Goal: Task Accomplishment & Management: Complete application form

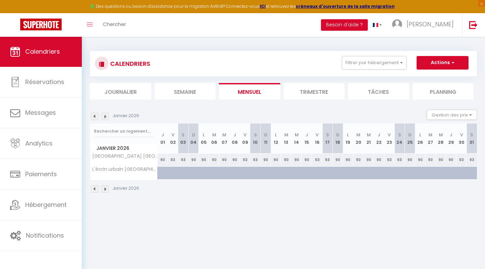
click at [92, 188] on img at bounding box center [94, 188] width 7 height 7
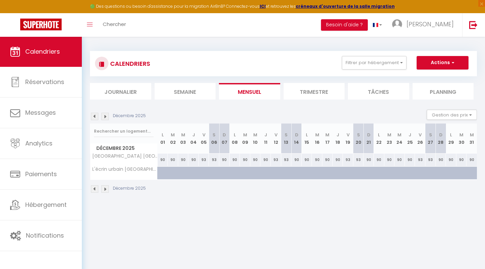
click at [94, 189] on img at bounding box center [94, 188] width 7 height 7
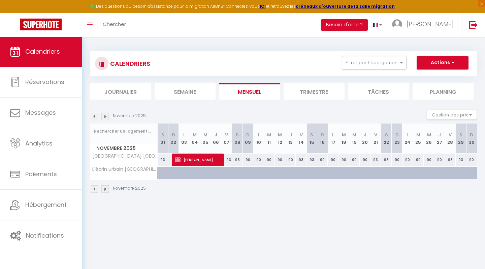
click at [94, 189] on img at bounding box center [94, 188] width 7 height 7
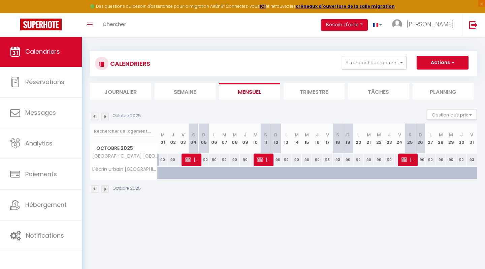
click at [94, 189] on img at bounding box center [94, 188] width 7 height 7
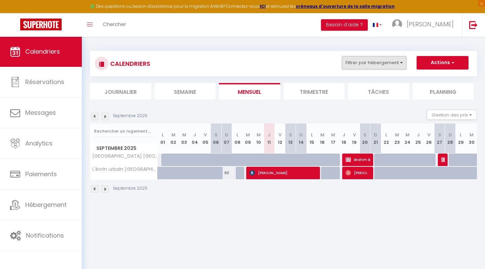
click at [396, 61] on button "Filtrer par hébergement" at bounding box center [374, 62] width 65 height 13
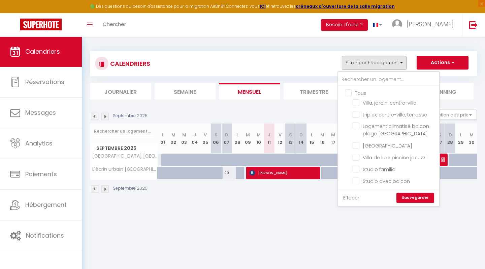
click at [348, 92] on input "Tous" at bounding box center [395, 92] width 101 height 7
checkbox input "true"
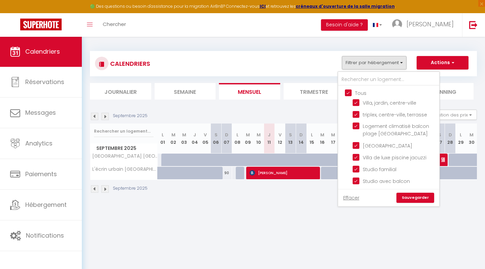
checkbox input "true"
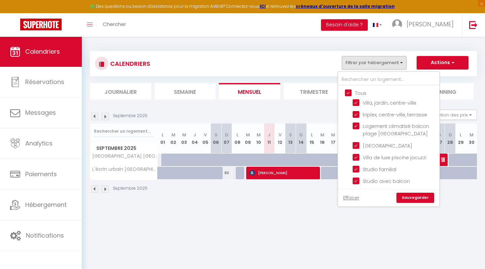
checkbox input "true"
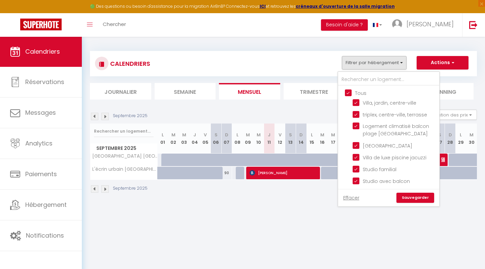
checkbox input "true"
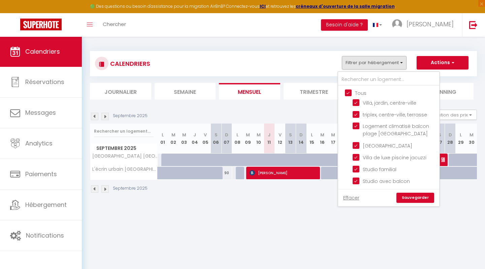
checkbox input "true"
click at [348, 92] on input "Tous" at bounding box center [395, 92] width 101 height 7
checkbox input "false"
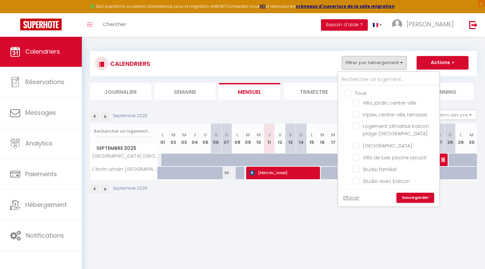
checkbox input "false"
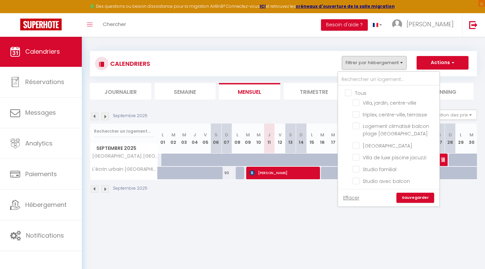
checkbox input "false"
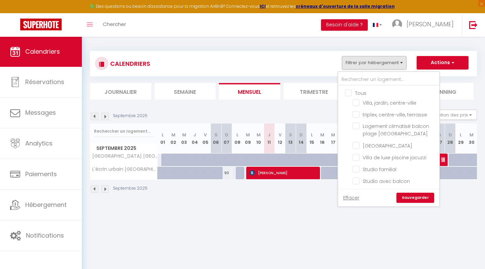
checkbox input "false"
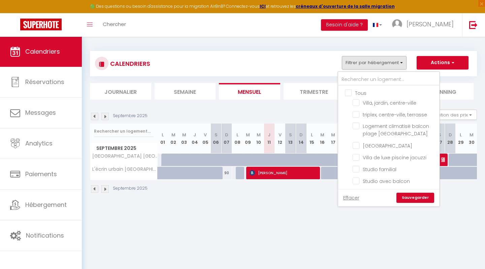
checkbox input "false"
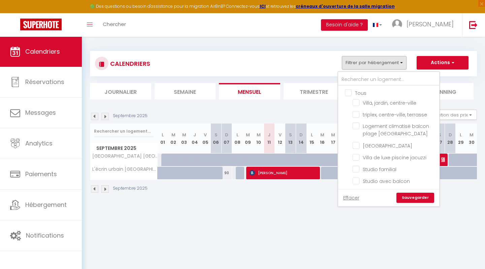
checkbox input "false"
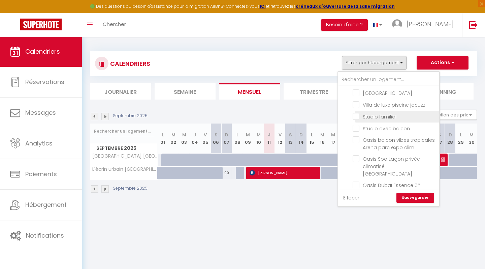
scroll to position [53, 0]
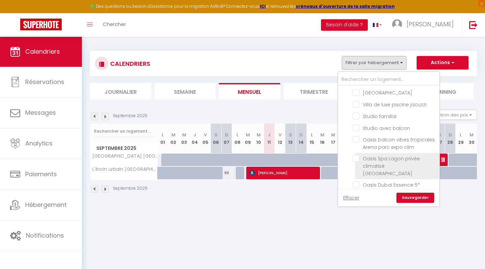
click at [355, 158] on input "Oasis Spa Lagon privée climatisé [GEOGRAPHIC_DATA]" at bounding box center [395, 158] width 84 height 7
checkbox input "true"
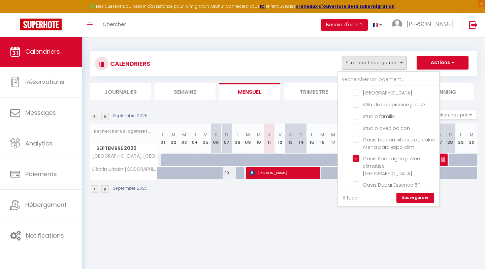
click at [407, 197] on link "Sauvegarder" at bounding box center [416, 197] width 38 height 10
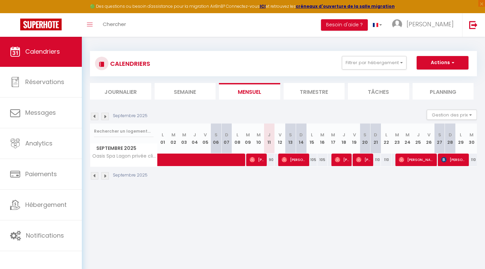
click at [433, 64] on button "Actions" at bounding box center [443, 62] width 52 height 13
click at [423, 78] on link "Nouvelle réservation" at bounding box center [435, 78] width 59 height 10
select select
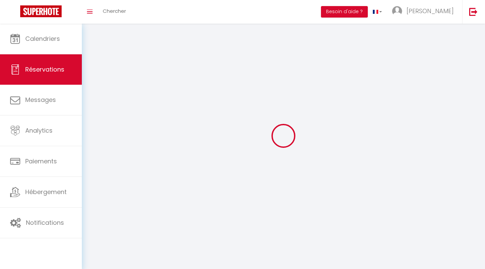
select select
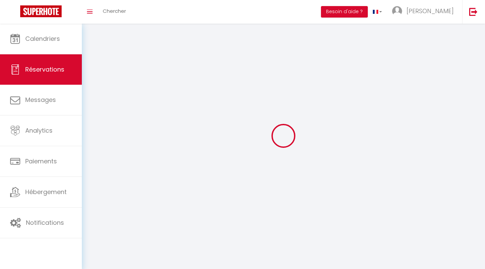
select select
checkbox input "false"
select select
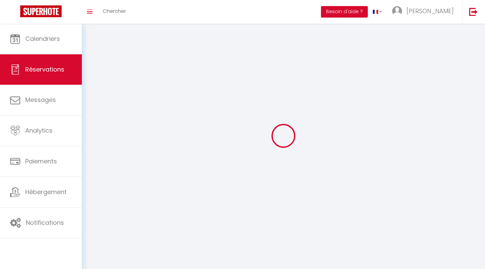
select select
checkbox input "false"
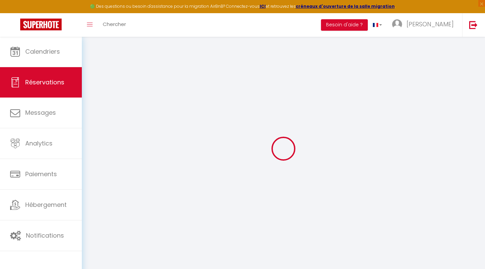
select select
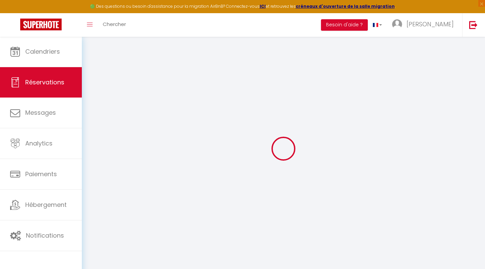
select select
checkbox input "false"
select select
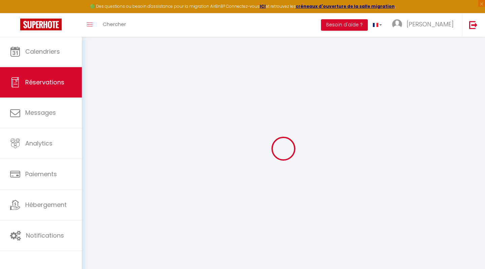
select select
checkbox input "false"
select select
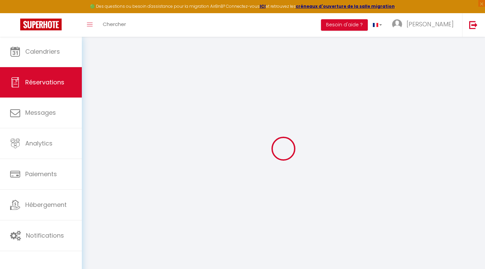
select select
checkbox input "false"
select select
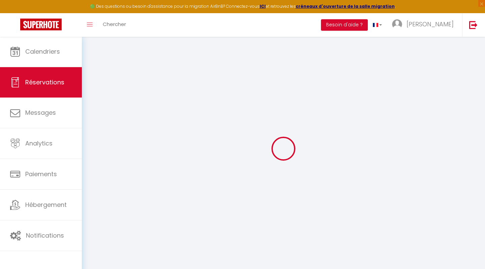
select select
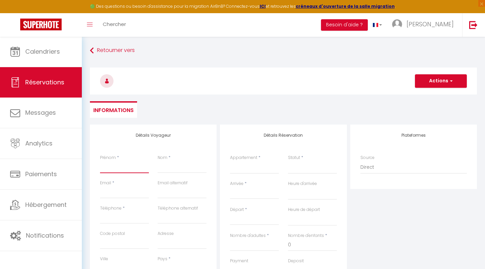
type input "K"
select select
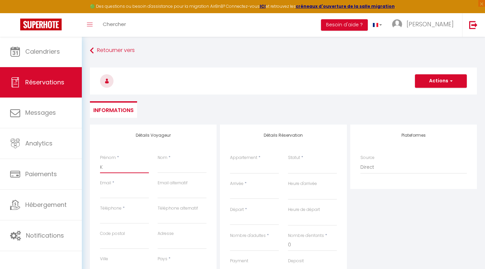
select select
checkbox input "false"
type input "Ka"
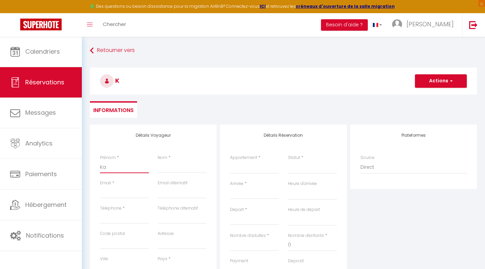
select select
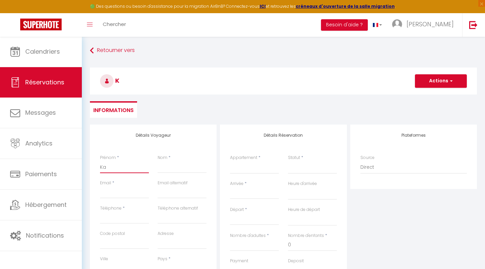
select select
checkbox input "false"
type input "Kah"
select select
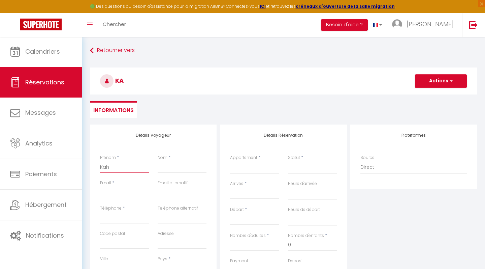
select select
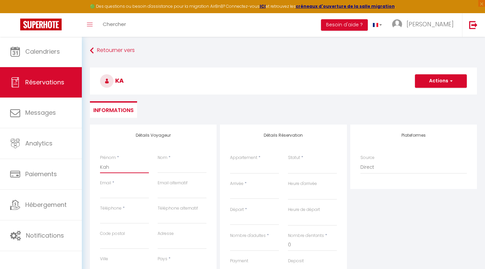
select select
checkbox input "false"
type input "Kahi"
select select
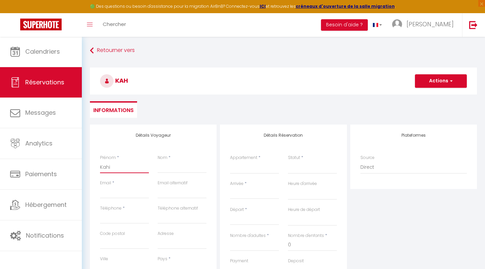
select select
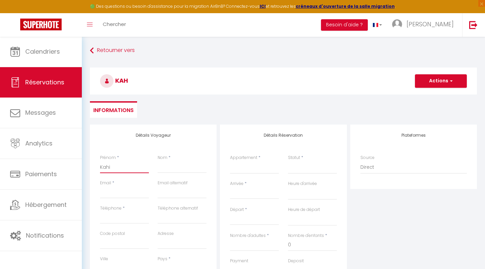
checkbox input "false"
type input "Kahin"
select select
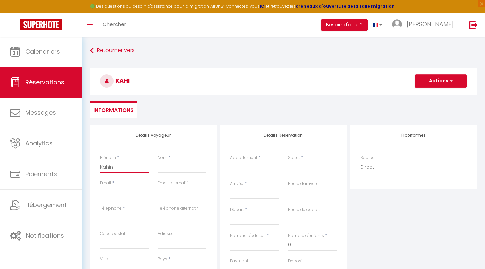
select select
checkbox input "false"
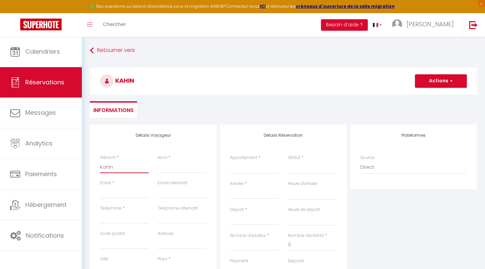
type input "Kahina"
select select
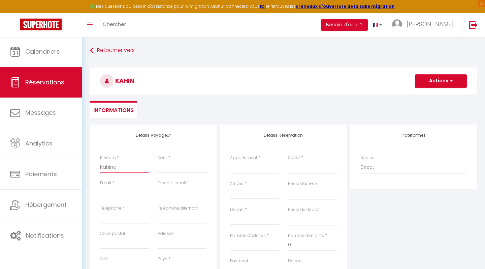
select select
checkbox input "false"
type input "Kahina"
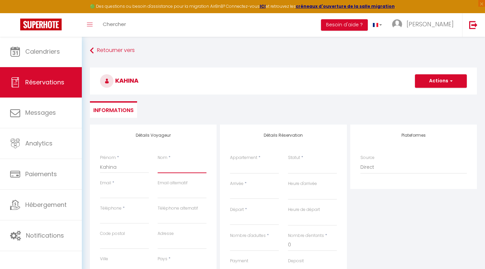
type input "C"
select select
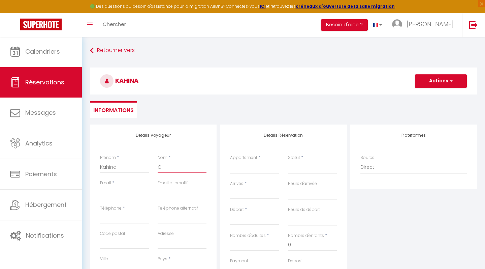
select select
checkbox input "false"
type input "CL"
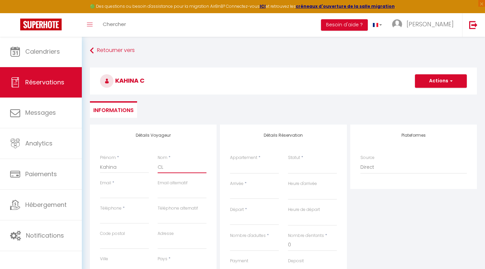
select select
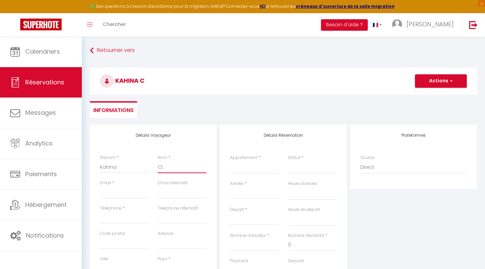
select select
checkbox input "false"
type input "CLO"
select select
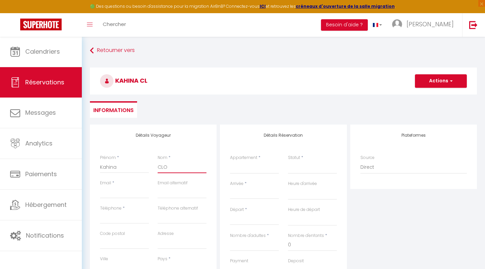
select select
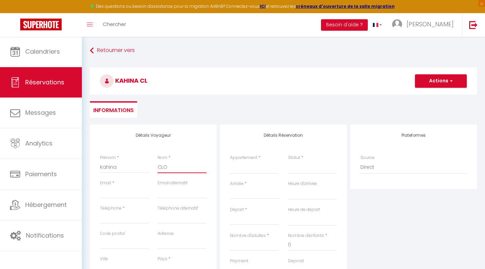
select select
checkbox input "false"
type input "CLOI"
select select
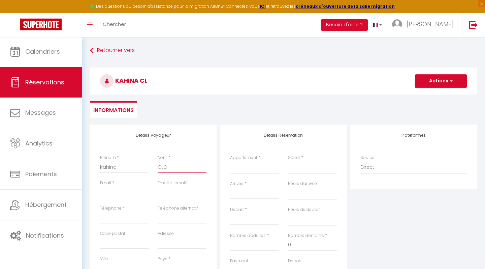
select select
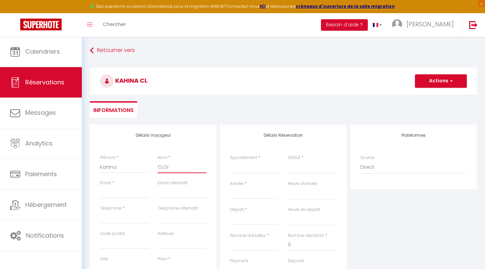
checkbox input "false"
type input "CLOIX"
select select
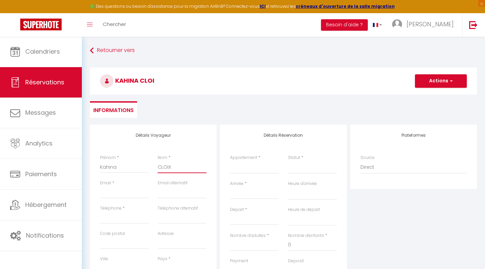
select select
checkbox input "false"
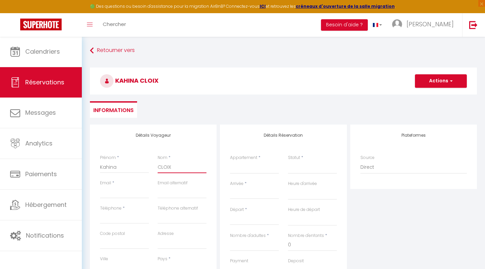
type input "CLOIX"
type input "k"
select select
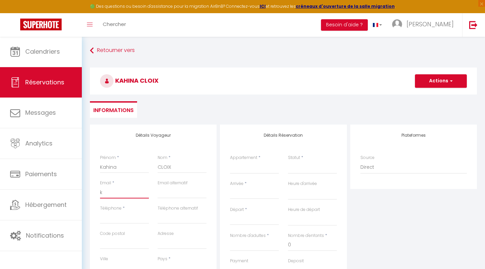
select select
checkbox input "false"
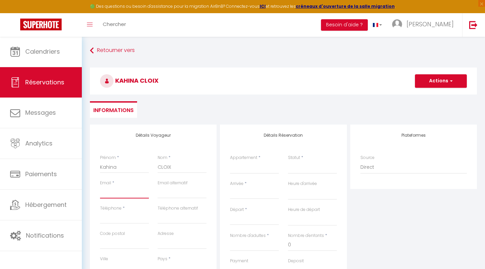
select select
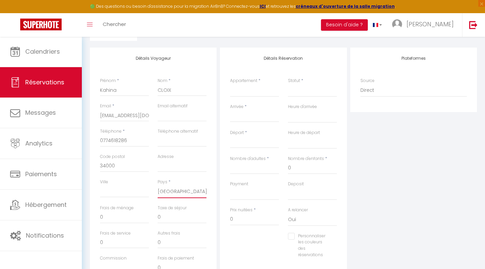
scroll to position [92, 0]
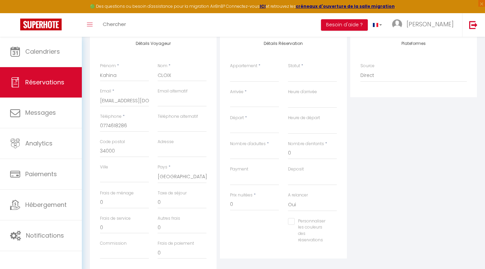
click at [99, 200] on div "Frais de ménage 0" at bounding box center [125, 202] width 58 height 25
click at [101, 200] on input "0" at bounding box center [124, 202] width 49 height 12
click at [229, 203] on div "Prix nuitées * 0" at bounding box center [255, 205] width 58 height 26
click at [231, 203] on input "0" at bounding box center [254, 204] width 49 height 12
click at [264, 166] on div "Payment OK KO" at bounding box center [254, 175] width 49 height 19
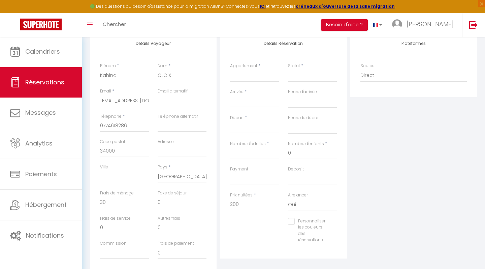
click at [247, 145] on label "Nombre d'adultes" at bounding box center [248, 144] width 36 height 6
click at [247, 147] on input "Nombre d'adultes" at bounding box center [254, 153] width 49 height 12
click at [234, 101] on input "Arrivée" at bounding box center [254, 101] width 49 height 9
click at [253, 168] on span "15" at bounding box center [252, 166] width 14 height 13
click at [256, 127] on input "[DATE] Septembre 2025" at bounding box center [254, 127] width 49 height 9
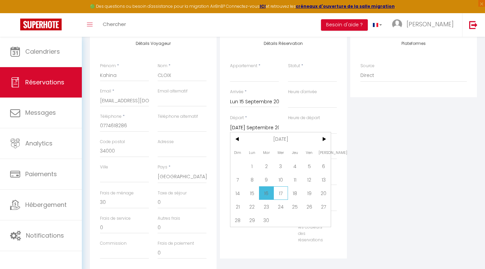
click at [278, 194] on span "17" at bounding box center [281, 192] width 14 height 13
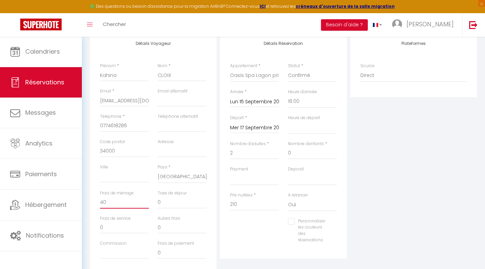
click at [104, 201] on input "40" at bounding box center [124, 202] width 49 height 12
click at [244, 201] on input "210" at bounding box center [254, 204] width 49 height 12
click at [365, 178] on div "Plateformes Source Direct [DOMAIN_NAME] [DOMAIN_NAME] Chalet montagne Expedia G…" at bounding box center [414, 153] width 130 height 241
click at [101, 203] on input "0" at bounding box center [124, 202] width 49 height 12
click at [250, 206] on input "200" at bounding box center [254, 204] width 49 height 12
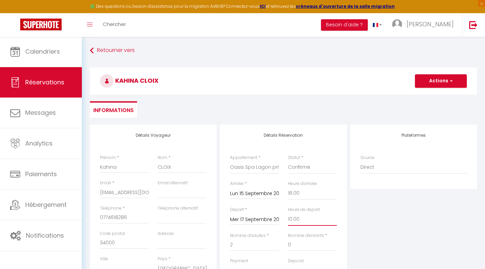
scroll to position [0, 0]
click at [444, 85] on button "Actions" at bounding box center [441, 80] width 52 height 13
click at [436, 96] on link "Enregistrer" at bounding box center [434, 95] width 53 height 9
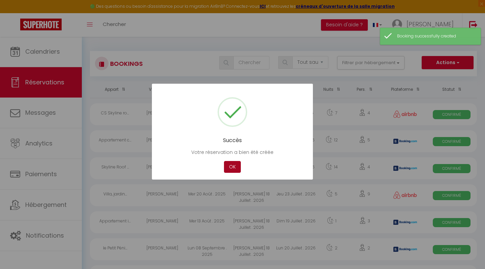
click at [234, 164] on button "OK" at bounding box center [232, 167] width 17 height 12
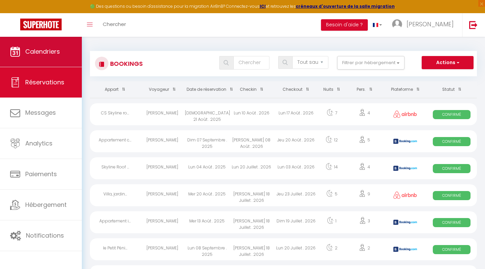
click at [31, 46] on link "Calendriers" at bounding box center [41, 51] width 82 height 30
